Goal: Check status

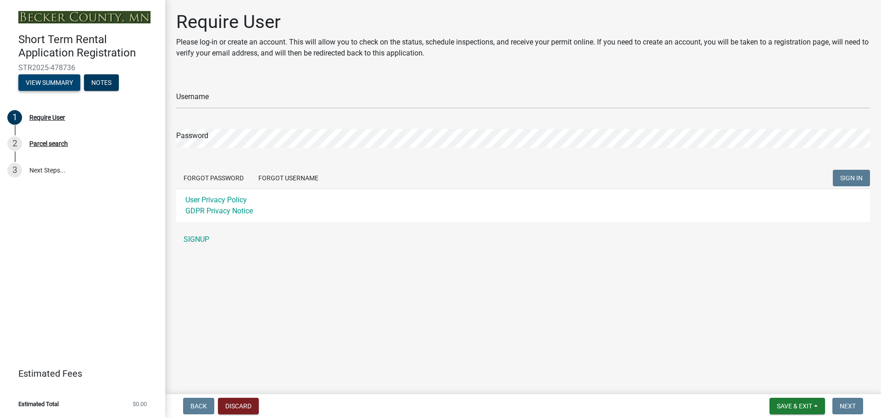
click at [43, 89] on button "View Summary" at bounding box center [49, 82] width 62 height 17
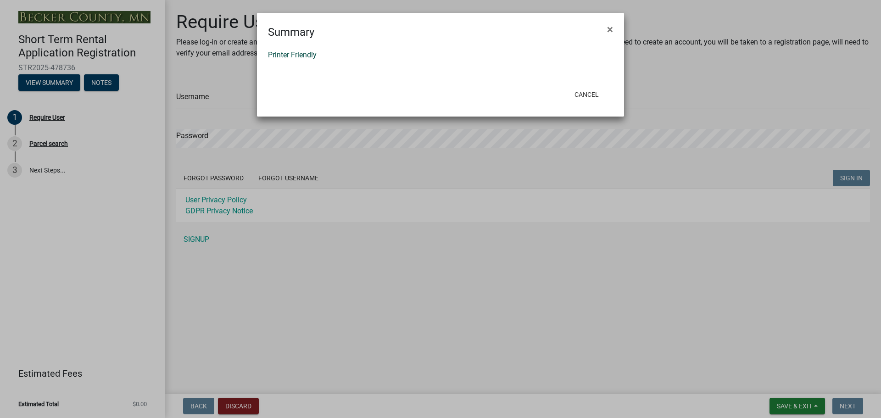
click at [304, 56] on link "Printer Friendly" at bounding box center [292, 54] width 49 height 9
click at [610, 26] on span "×" at bounding box center [610, 29] width 6 height 13
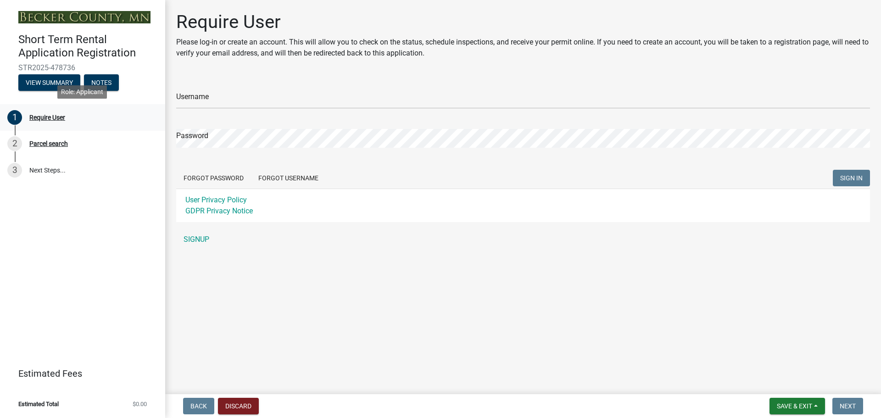
click at [55, 120] on div "Require User" at bounding box center [47, 117] width 36 height 6
click at [53, 144] on div "Parcel search" at bounding box center [48, 143] width 39 height 6
click at [49, 172] on link "3 Next Steps..." at bounding box center [82, 170] width 165 height 27
click at [373, 272] on main "Require User Please log-in or create an account. This will allow you to check o…" at bounding box center [523, 195] width 716 height 390
